Goal: Check status: Check status

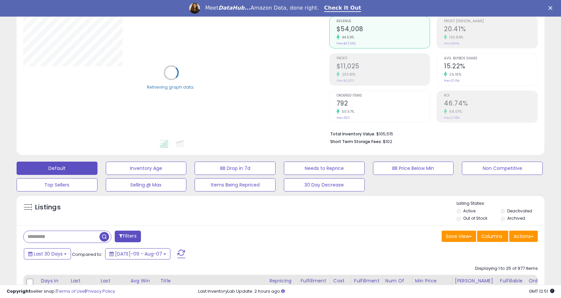
scroll to position [115, 0]
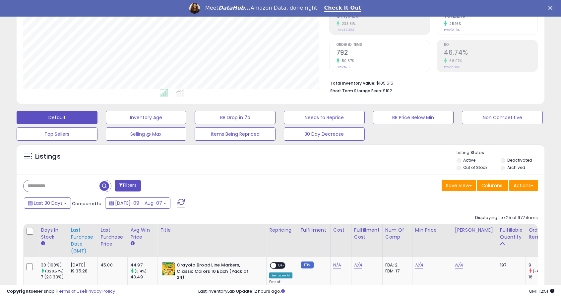
click at [87, 241] on div "Last Purchase Date (GMT)" at bounding box center [83, 240] width 24 height 28
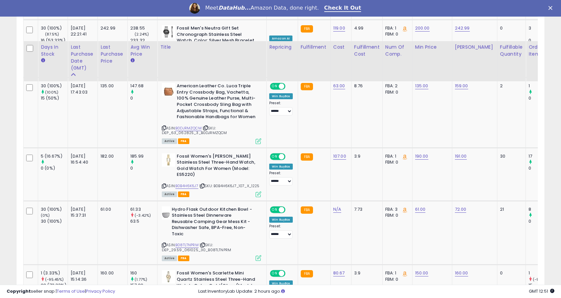
scroll to position [710, 0]
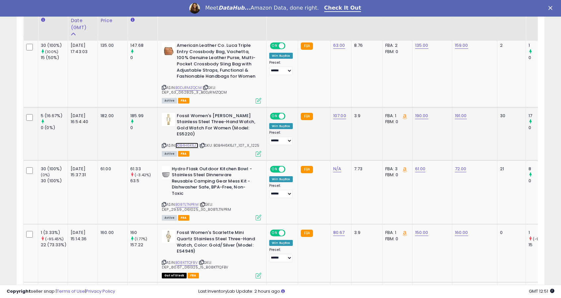
click at [193, 143] on link "B0B4H6K6J7" at bounding box center [186, 146] width 23 height 6
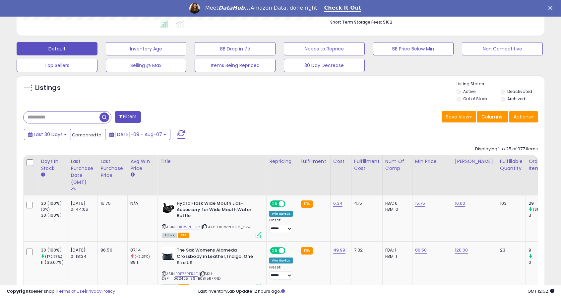
scroll to position [0, 0]
click at [27, 81] on div "Listings" at bounding box center [62, 88] width 88 height 14
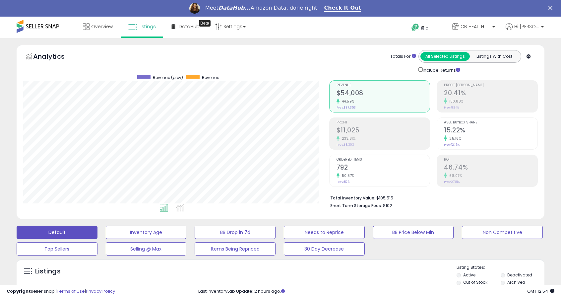
scroll to position [34, 0]
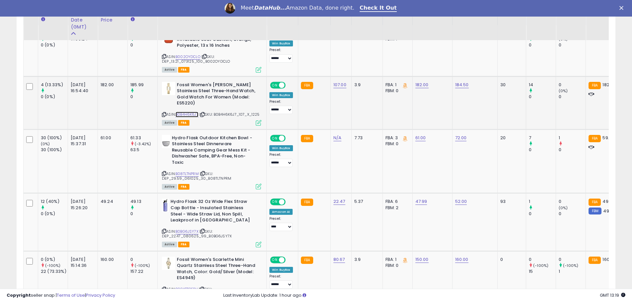
click at [188, 114] on link "B0B4H6K6J7" at bounding box center [186, 115] width 23 height 6
